Goal: Obtain resource: Download file/media

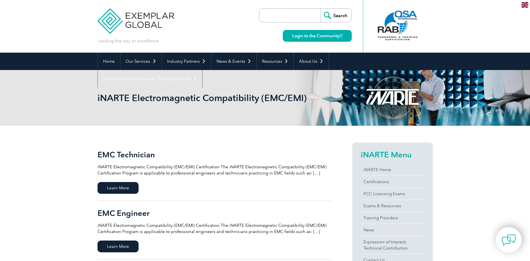
click at [523, 6] on img at bounding box center [525, 4] width 7 height 5
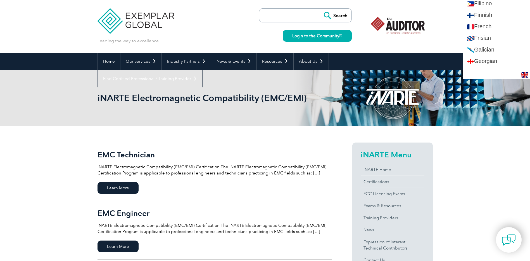
scroll to position [336, 0]
click at [490, 3] on link "German" at bounding box center [496, 3] width 67 height 11
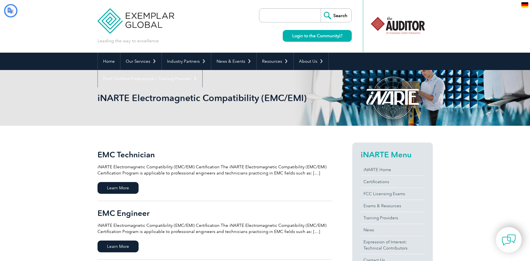
scroll to position [0, 0]
type input "Suchen"
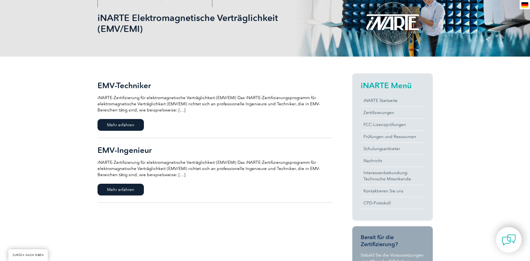
scroll to position [84, 0]
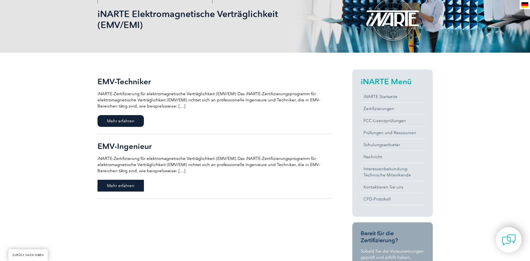
click at [122, 186] on font "Mehr erfahren" at bounding box center [120, 185] width 27 height 5
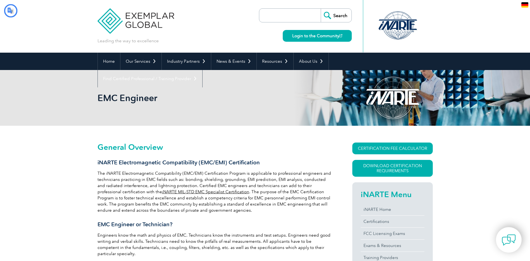
type input "Suchen"
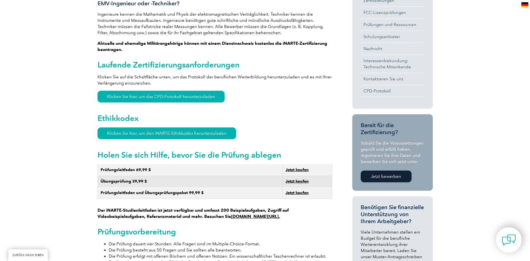
scroll to position [112, 0]
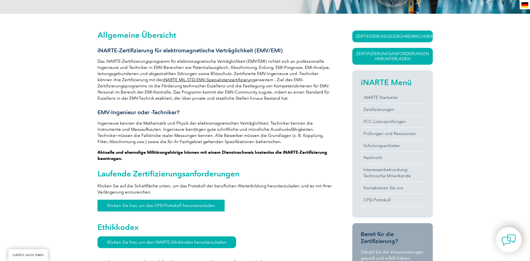
click at [135, 203] on font "Klicken Sie hier, um das CPD-Protokoll herunterzuladen" at bounding box center [161, 205] width 108 height 5
